Goal: Find specific page/section: Find specific page/section

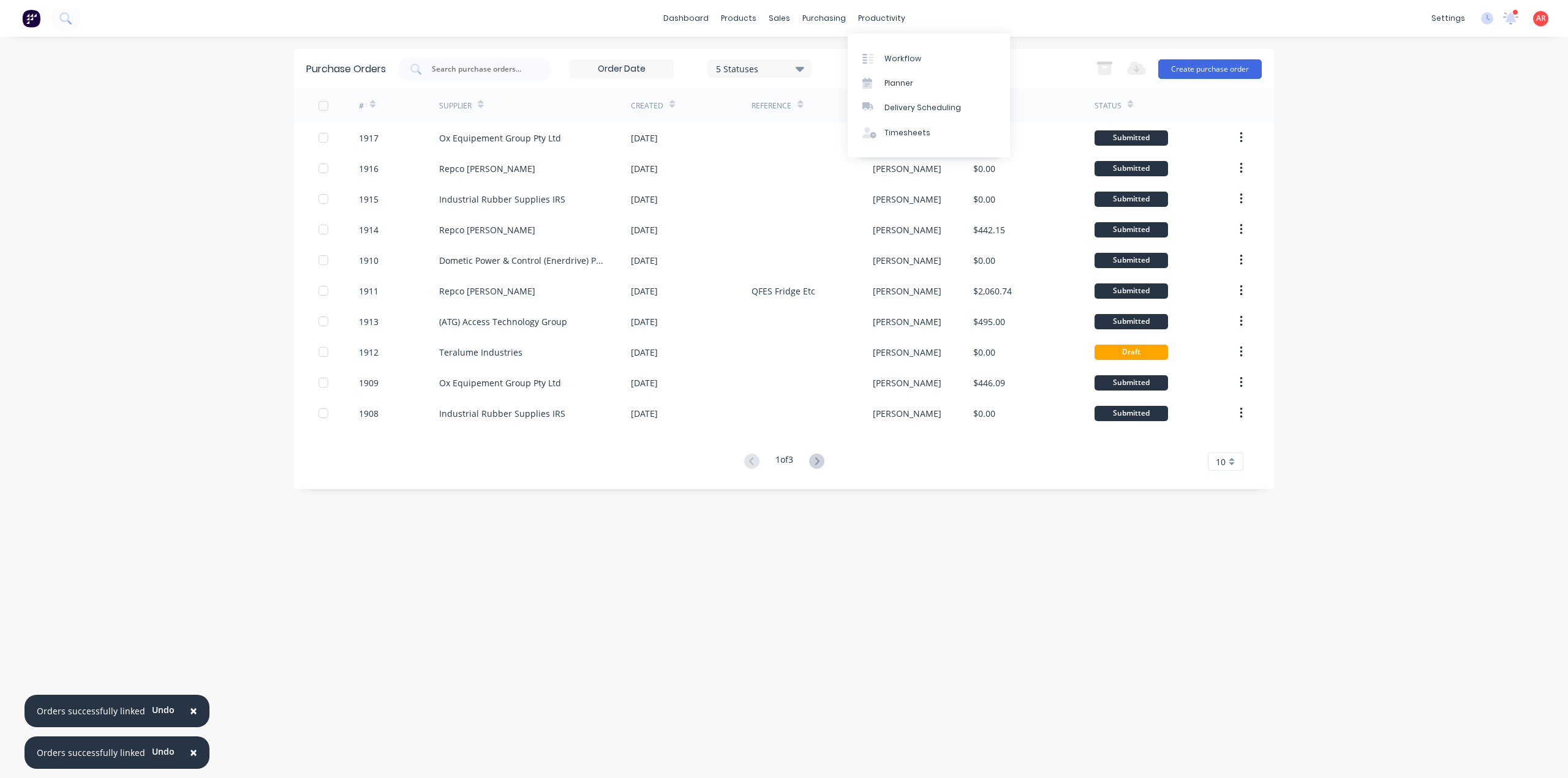
click at [888, 43] on div "Workflow Planner Delivery Scheduling Timesheets" at bounding box center [929, 95] width 162 height 124
click at [889, 51] on link "Workflow" at bounding box center [929, 58] width 162 height 24
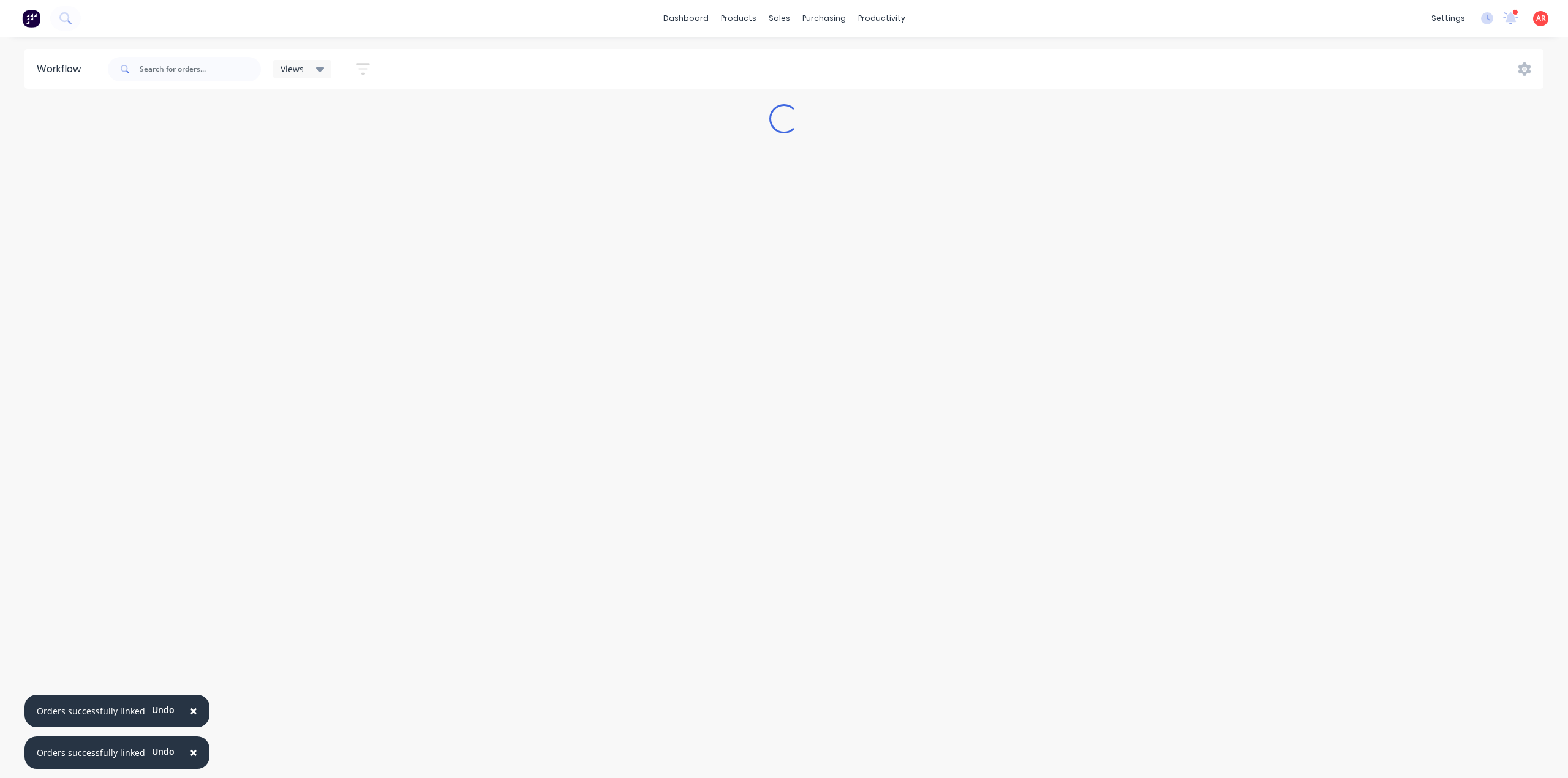
click at [190, 754] on span "×" at bounding box center [194, 752] width 7 height 17
click at [185, 727] on button "×" at bounding box center [193, 711] width 32 height 30
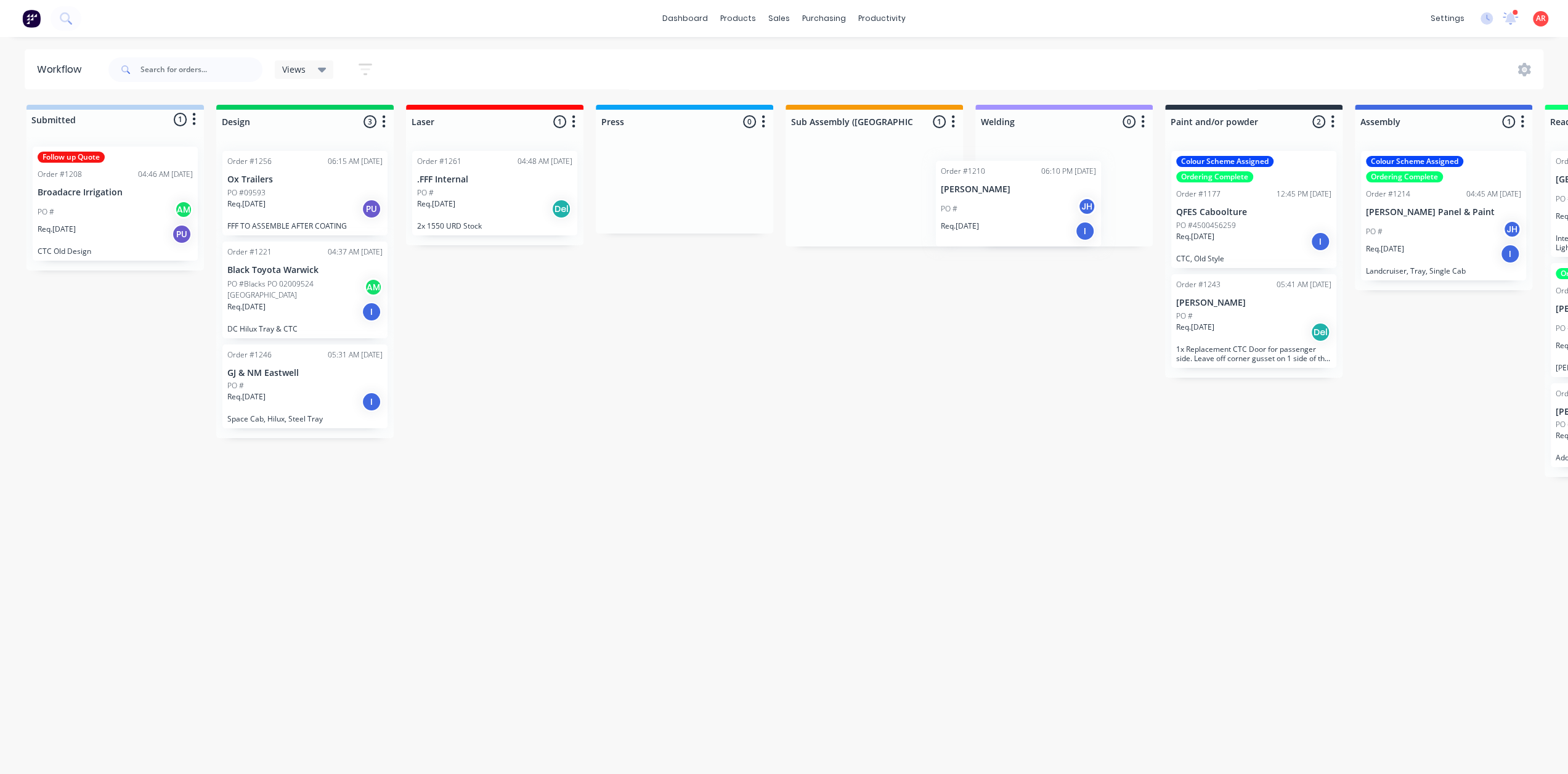
drag, startPoint x: 862, startPoint y: 187, endPoint x: 1023, endPoint y: 187, distance: 161.0
click at [1023, 187] on div "Submitted 1 Status colour #B7D3F3 hex #B7D3F3 Save Cancel Summaries Total order…" at bounding box center [1196, 436] width 2411 height 662
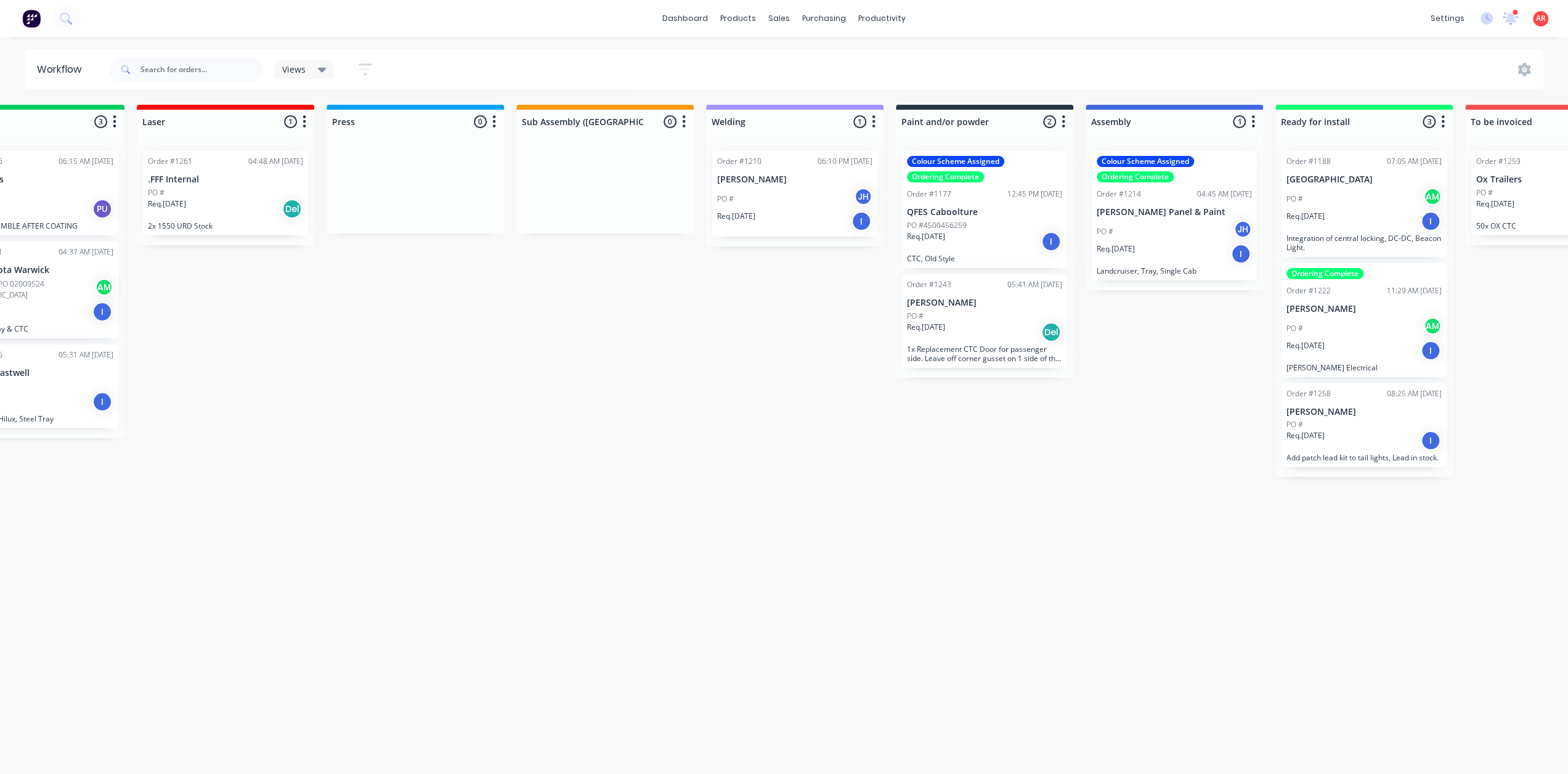
scroll to position [0, 292]
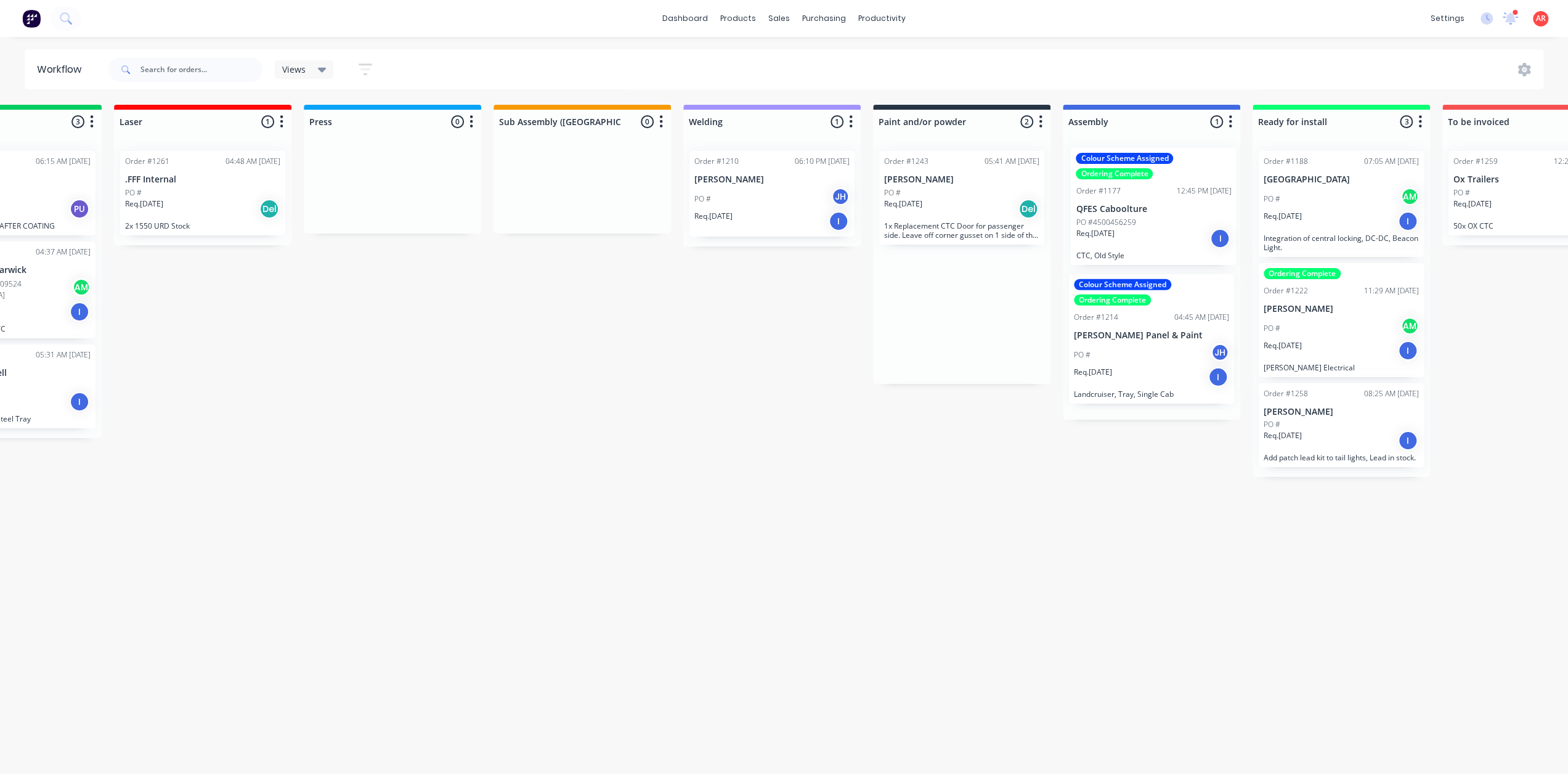
drag, startPoint x: 946, startPoint y: 214, endPoint x: 1144, endPoint y: 219, distance: 198.1
click at [1144, 219] on div "Submitted 1 Status colour #B7D3F3 hex #B7D3F3 Save Cancel Summaries Total order…" at bounding box center [904, 436] width 2411 height 662
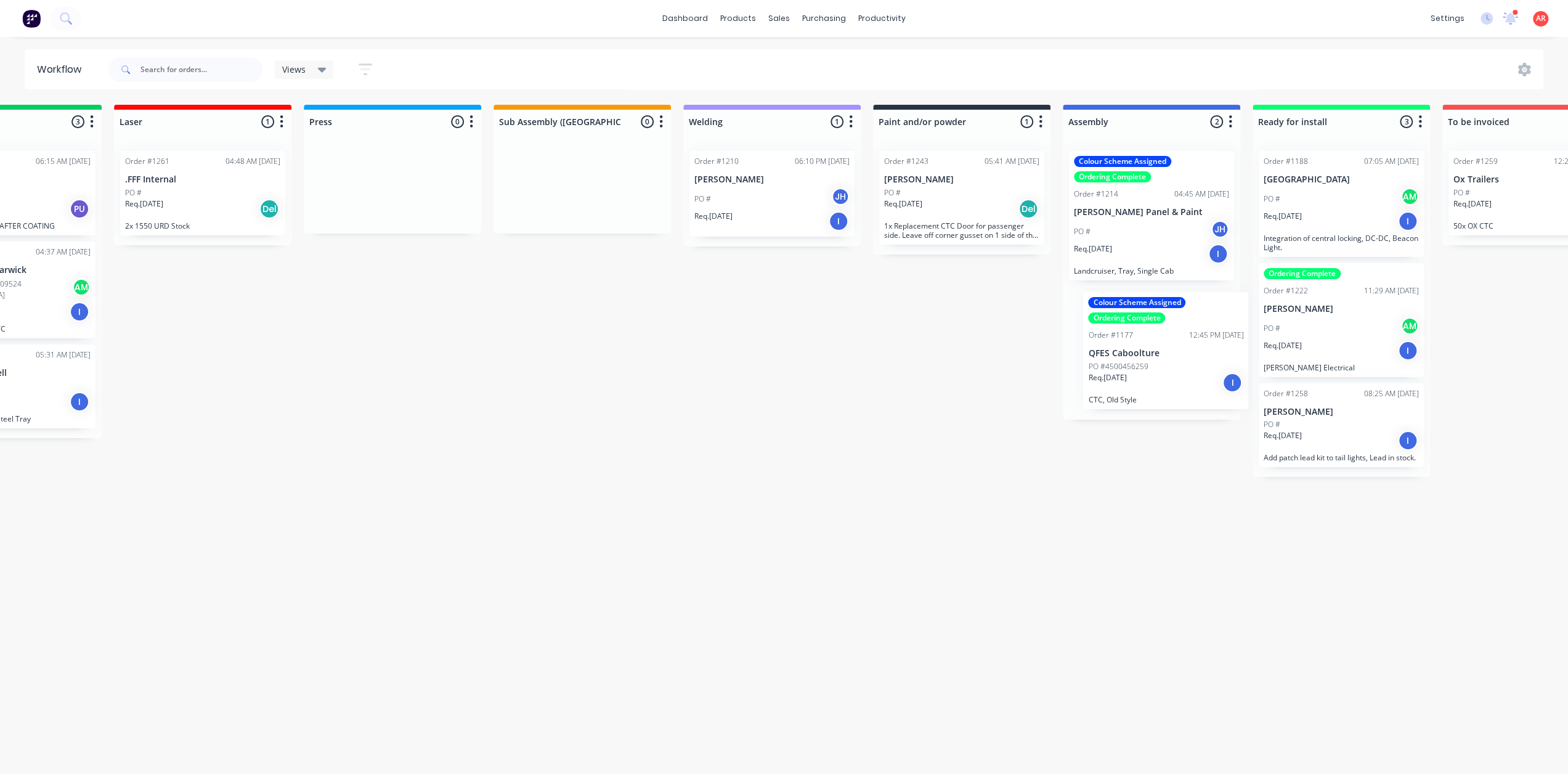
drag, startPoint x: 1144, startPoint y: 224, endPoint x: 1158, endPoint y: 376, distance: 152.6
click at [1158, 376] on div "Colour Scheme Assigned Ordering Complete Order #1177 12:45 PM [DATE] QFES Caboo…" at bounding box center [1152, 280] width 178 height 279
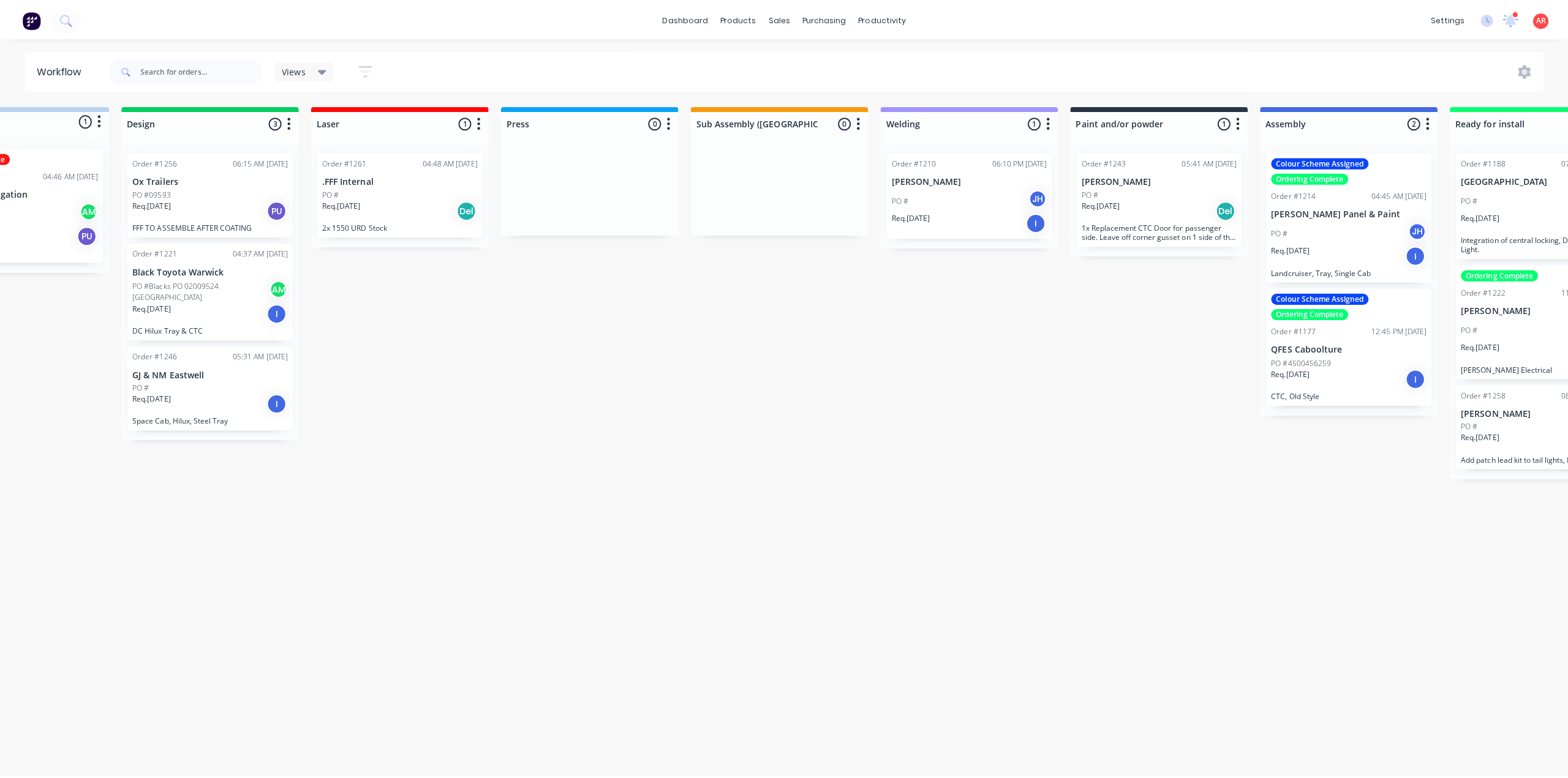
scroll to position [0, 0]
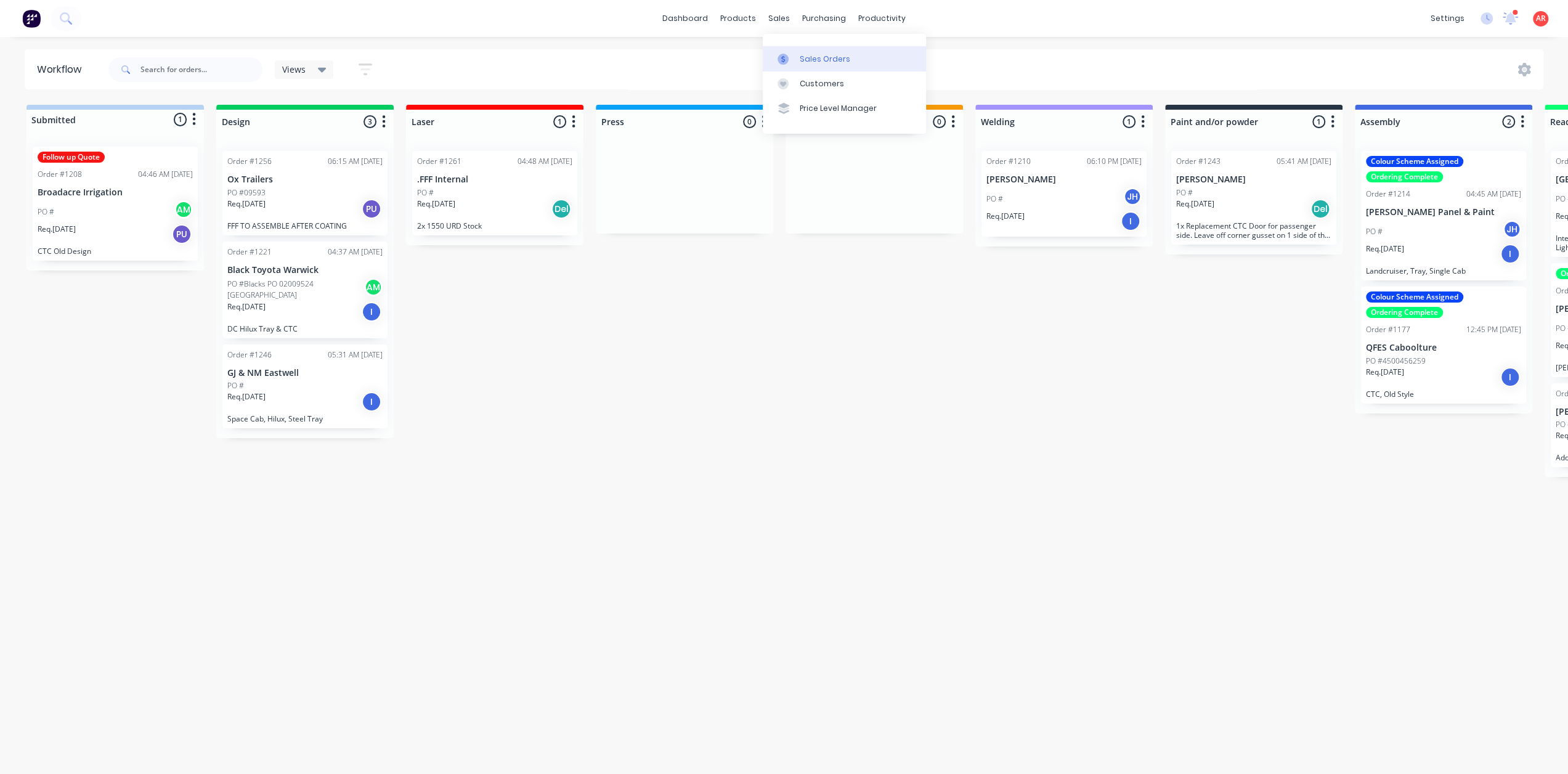
click at [786, 53] on link "Sales Orders" at bounding box center [844, 58] width 163 height 24
